Goal: Information Seeking & Learning: Learn about a topic

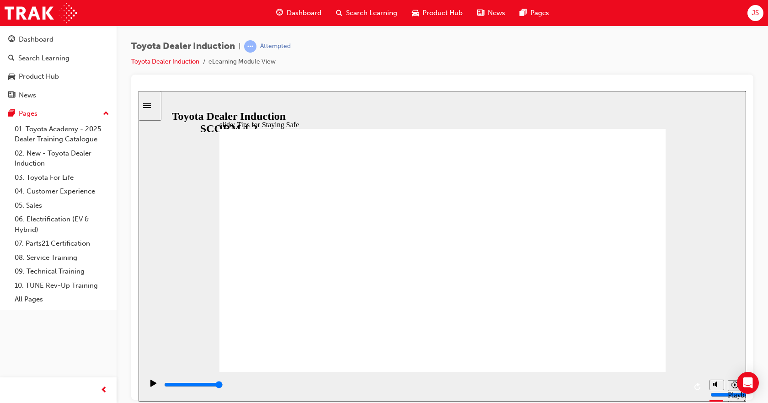
click at [146, 387] on div "Play (Ctrl+Alt+P)" at bounding box center [154, 387] width 16 height 16
click at [150, 385] on icon "Play (Ctrl+Alt+P)" at bounding box center [153, 382] width 6 height 7
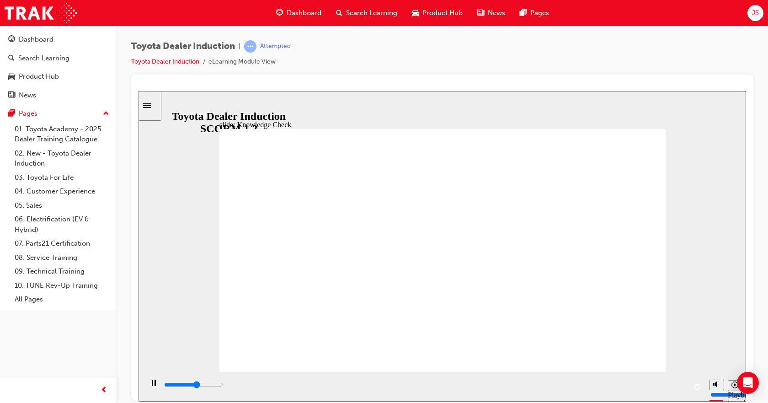
type input "2800"
checkbox input "true"
type input "3200"
checkbox input "true"
type input "5000"
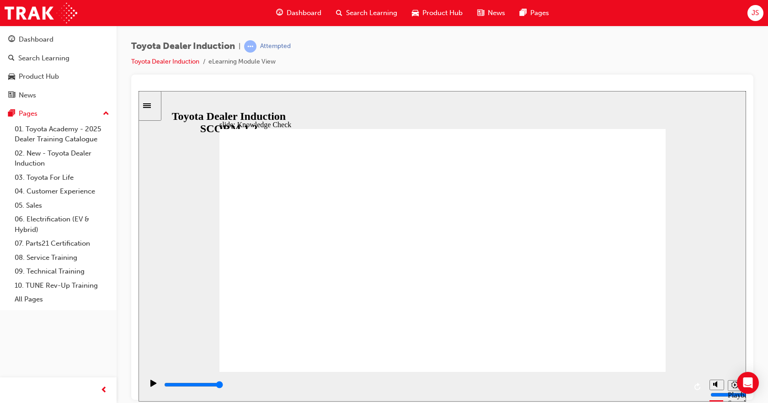
checkbox input "true"
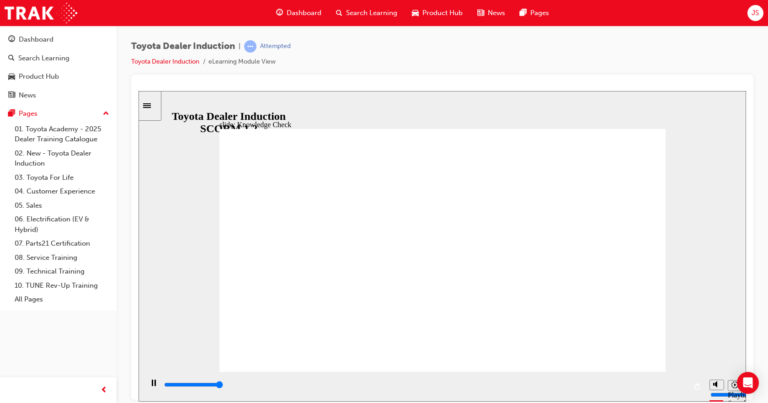
type input "5000"
radio input "true"
type input "5000"
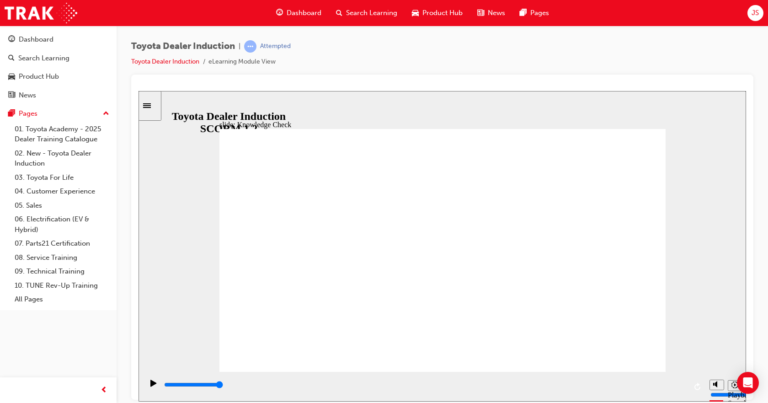
checkbox input "true"
type input "5000"
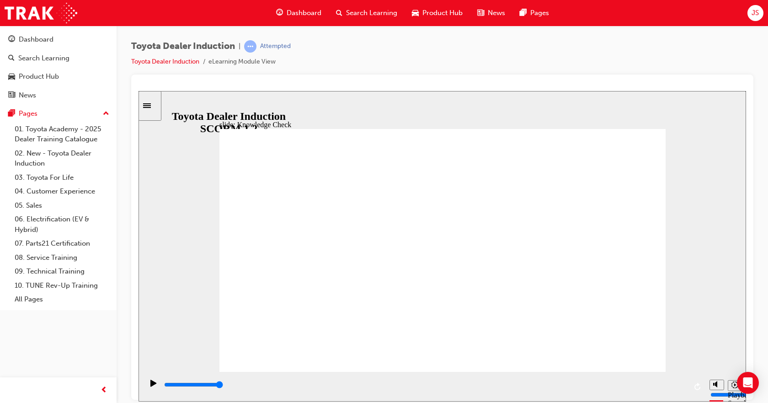
checkbox input "true"
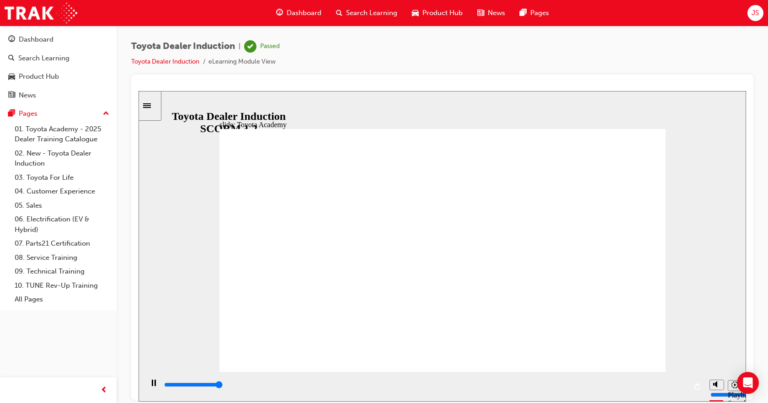
type input "9900"
